Goal: Find specific page/section: Find specific page/section

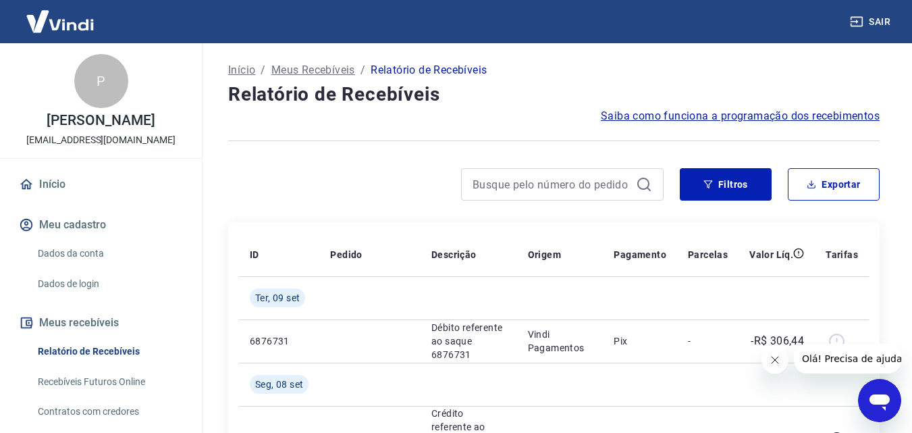
click at [710, 115] on span "Saiba como funciona a programação dos recebimentos" at bounding box center [740, 116] width 279 height 16
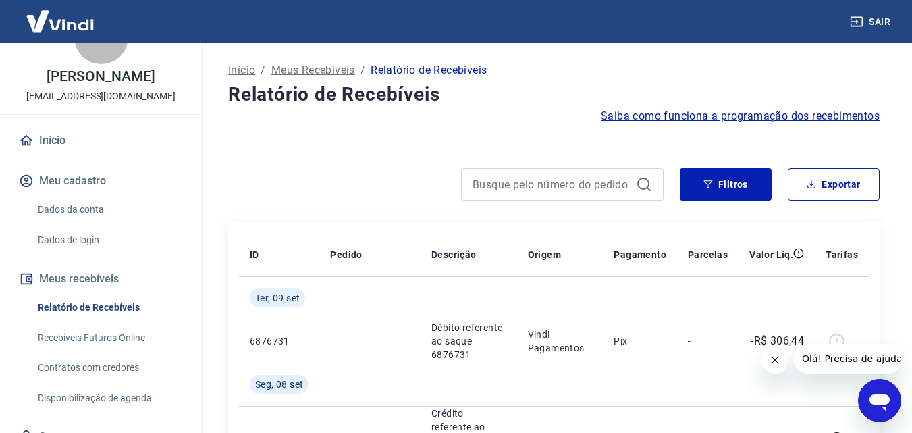
scroll to position [67, 0]
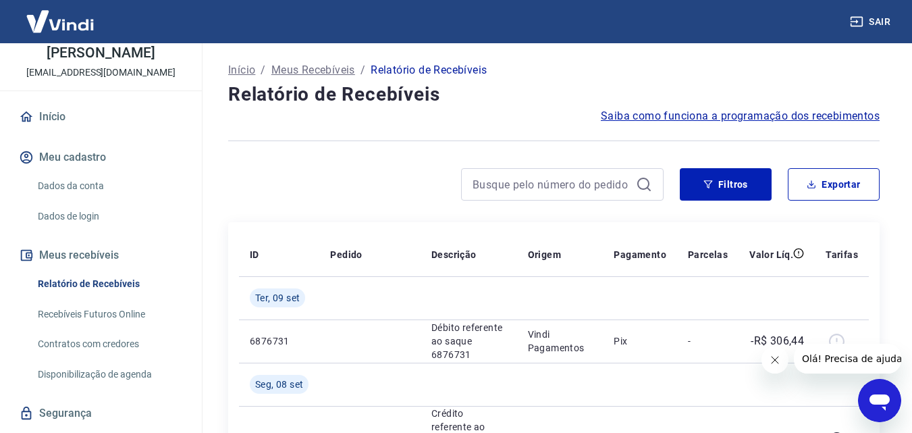
click at [137, 327] on link "Recebíveis Futuros Online" at bounding box center [108, 314] width 153 height 28
